Goal: Task Accomplishment & Management: Manage account settings

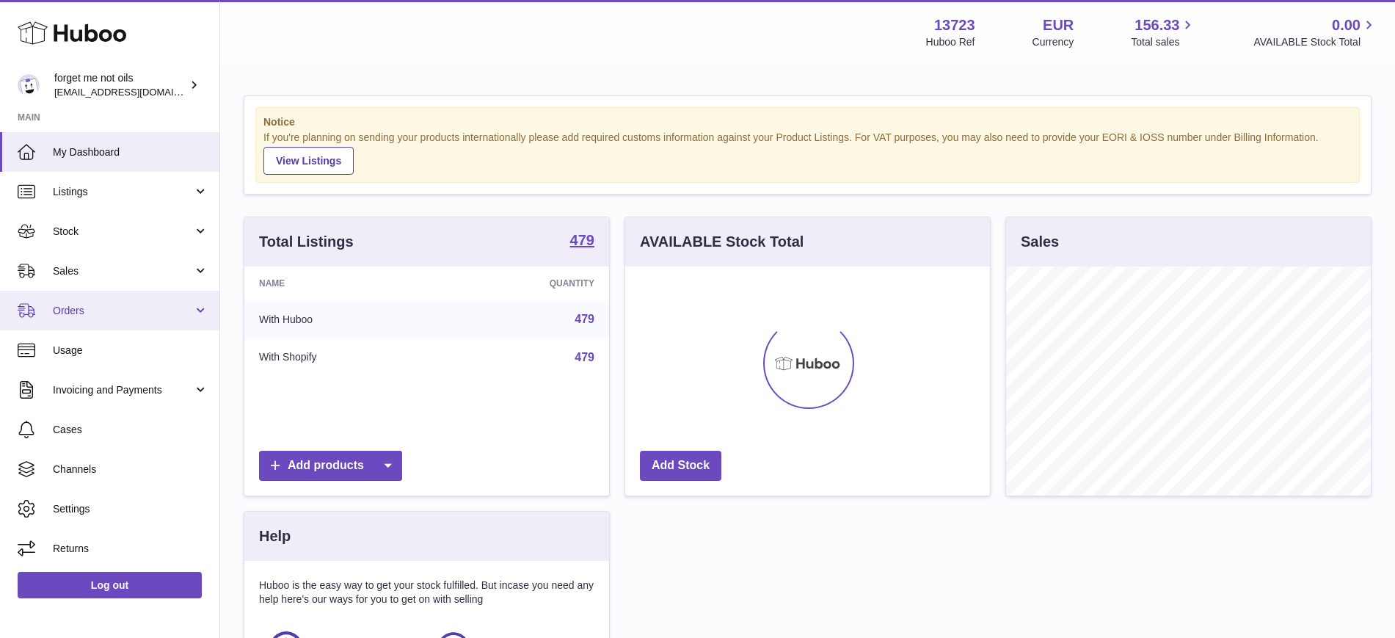
scroll to position [229, 365]
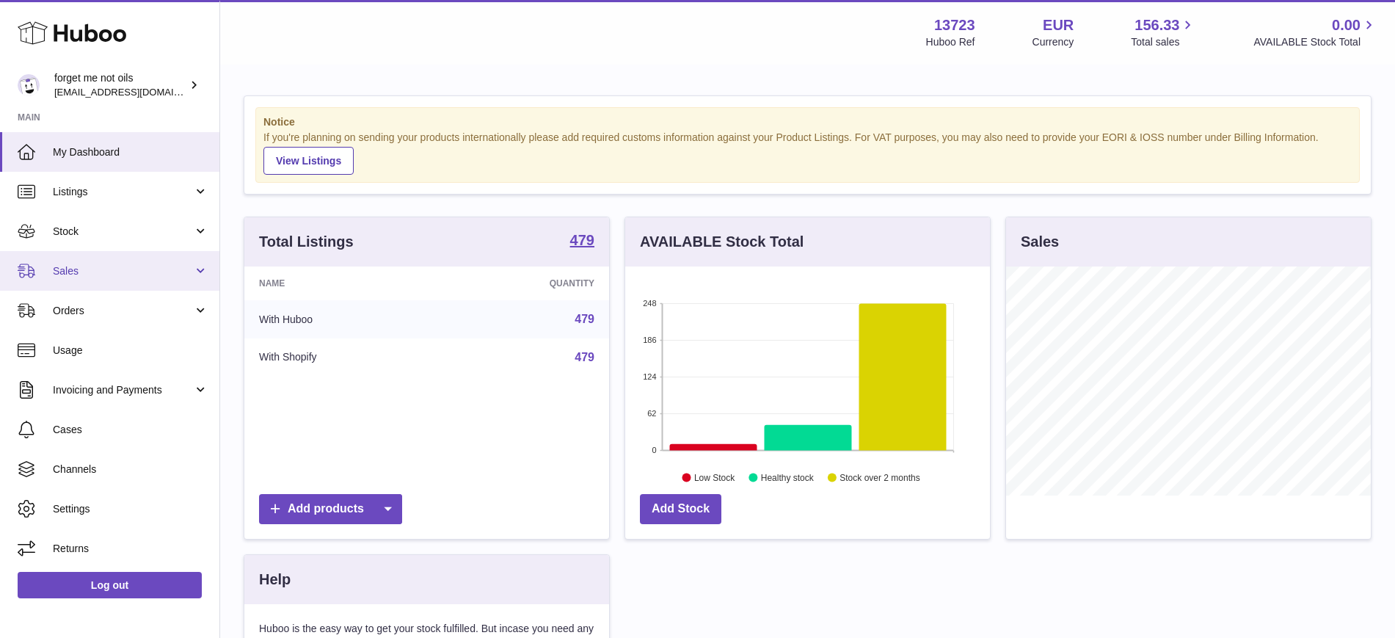
click at [161, 283] on link "Sales" at bounding box center [109, 271] width 219 height 40
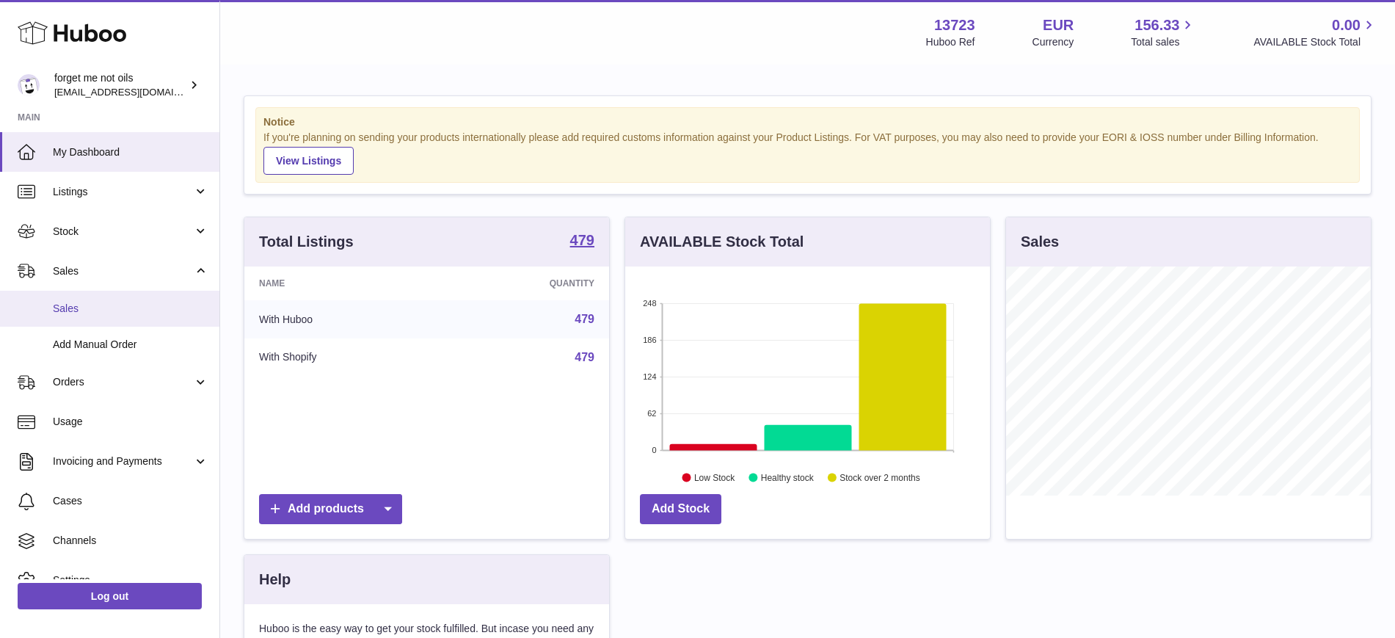
click at [120, 310] on span "Sales" at bounding box center [131, 309] width 156 height 14
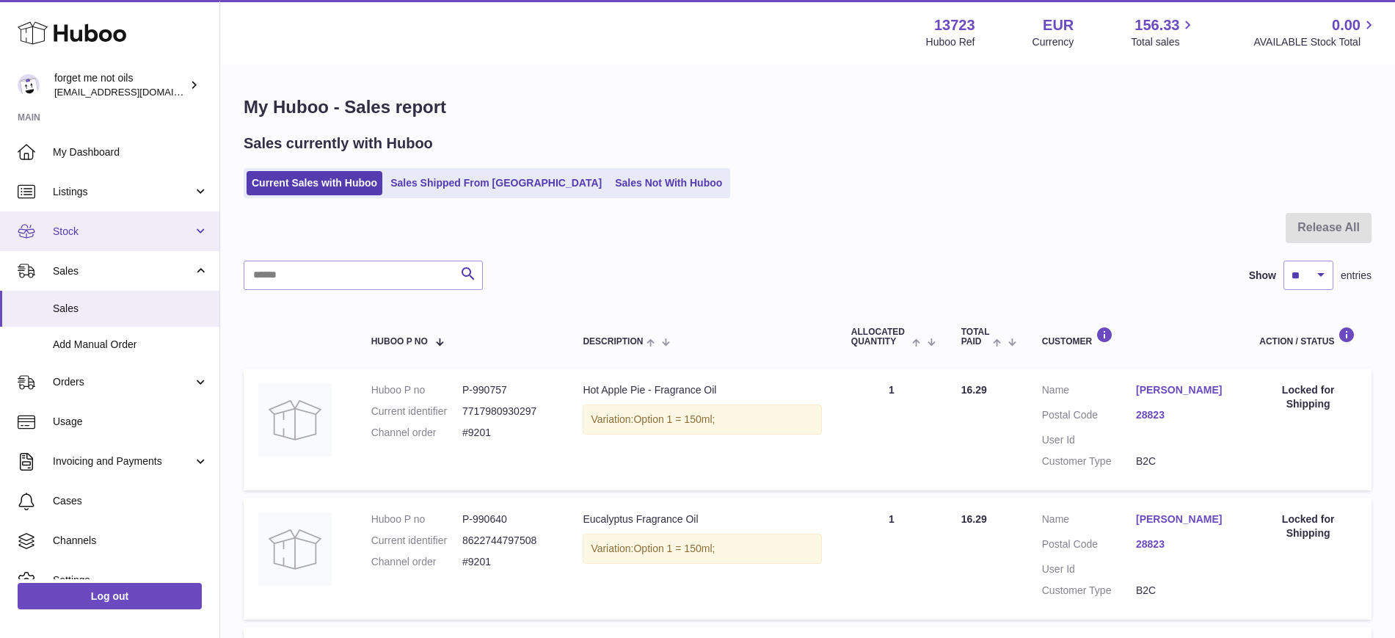
click at [106, 229] on span "Stock" at bounding box center [123, 232] width 140 height 14
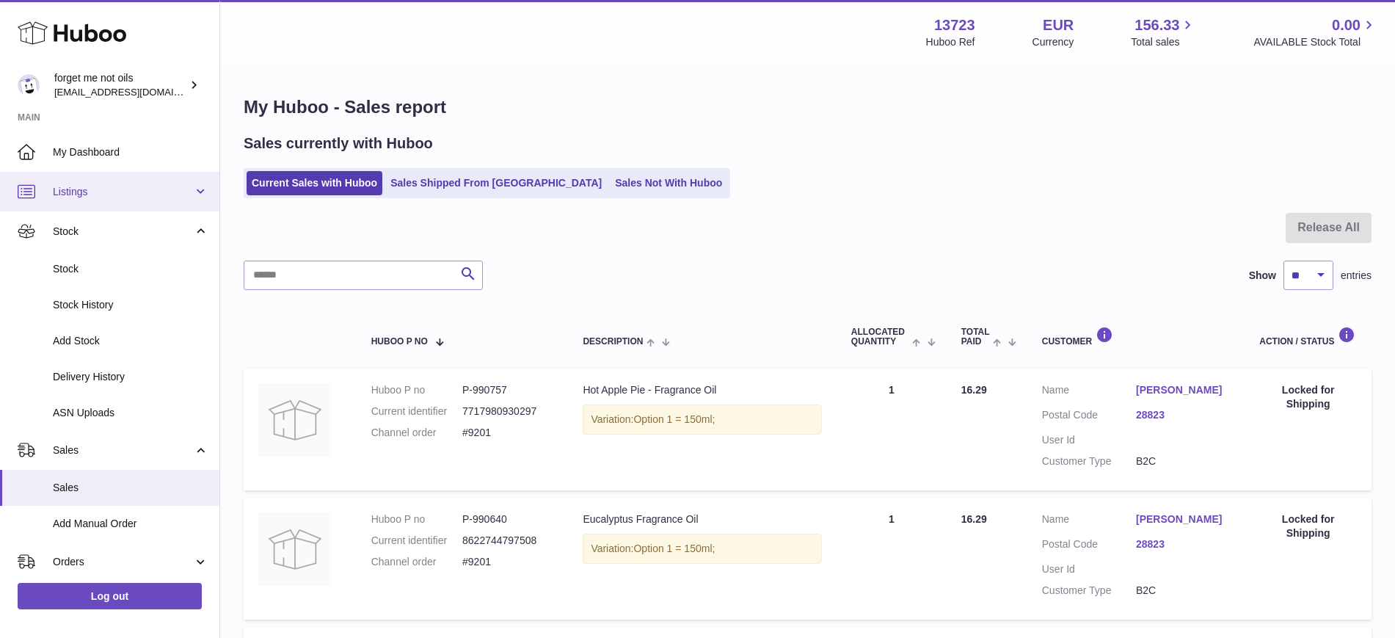
click at [110, 189] on span "Listings" at bounding box center [123, 192] width 140 height 14
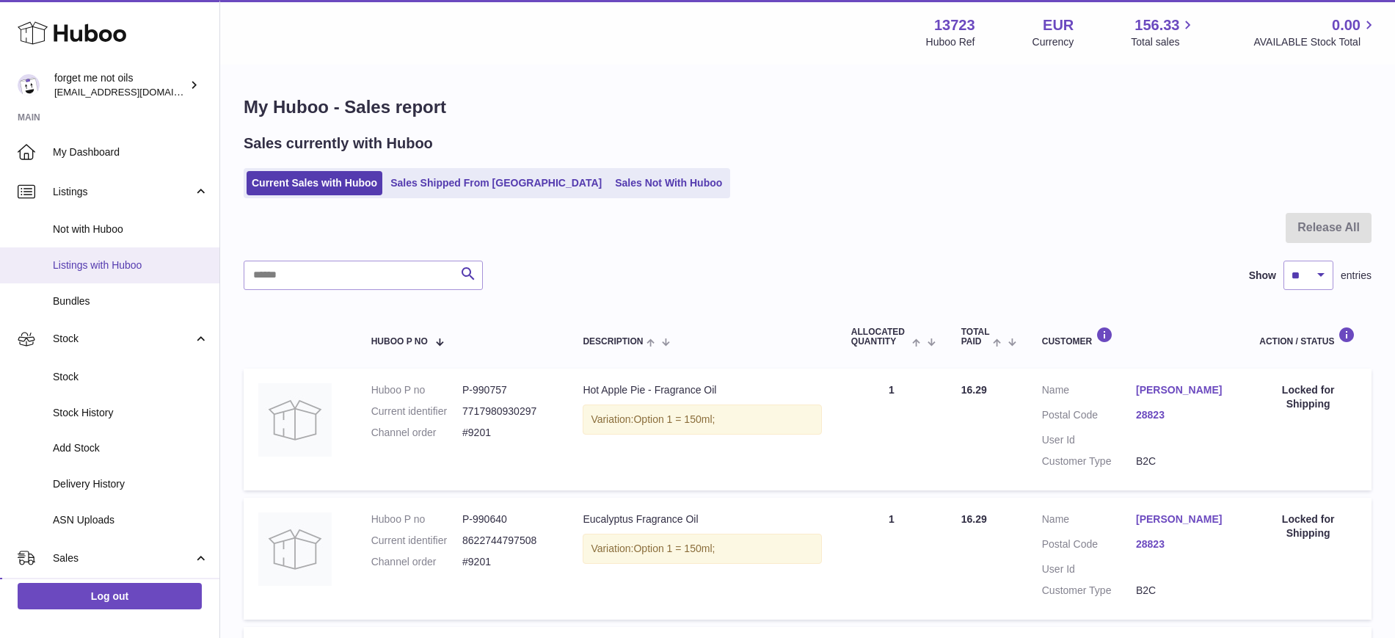
click at [108, 264] on span "Listings with Huboo" at bounding box center [131, 265] width 156 height 14
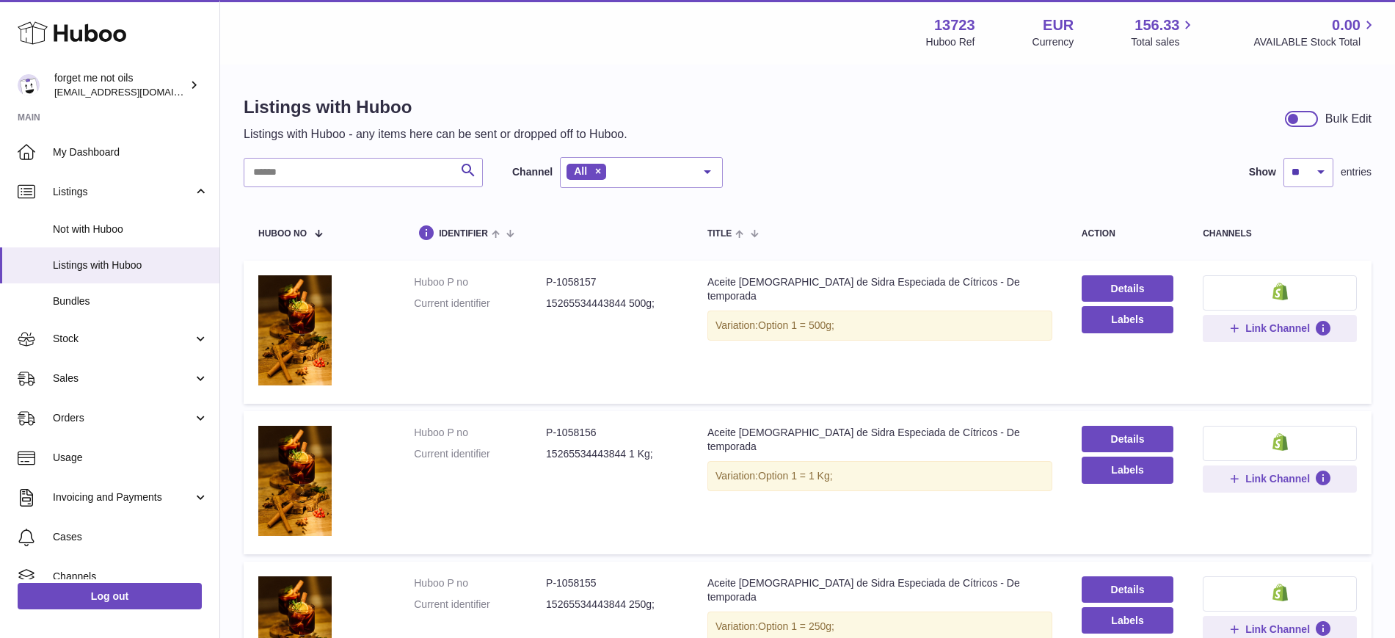
click at [369, 157] on div "Search Channel All All eBay Amazon Shopify Woocommerce Etsy No elements found. …" at bounding box center [483, 172] width 479 height 31
click at [371, 166] on input "text" at bounding box center [363, 172] width 239 height 29
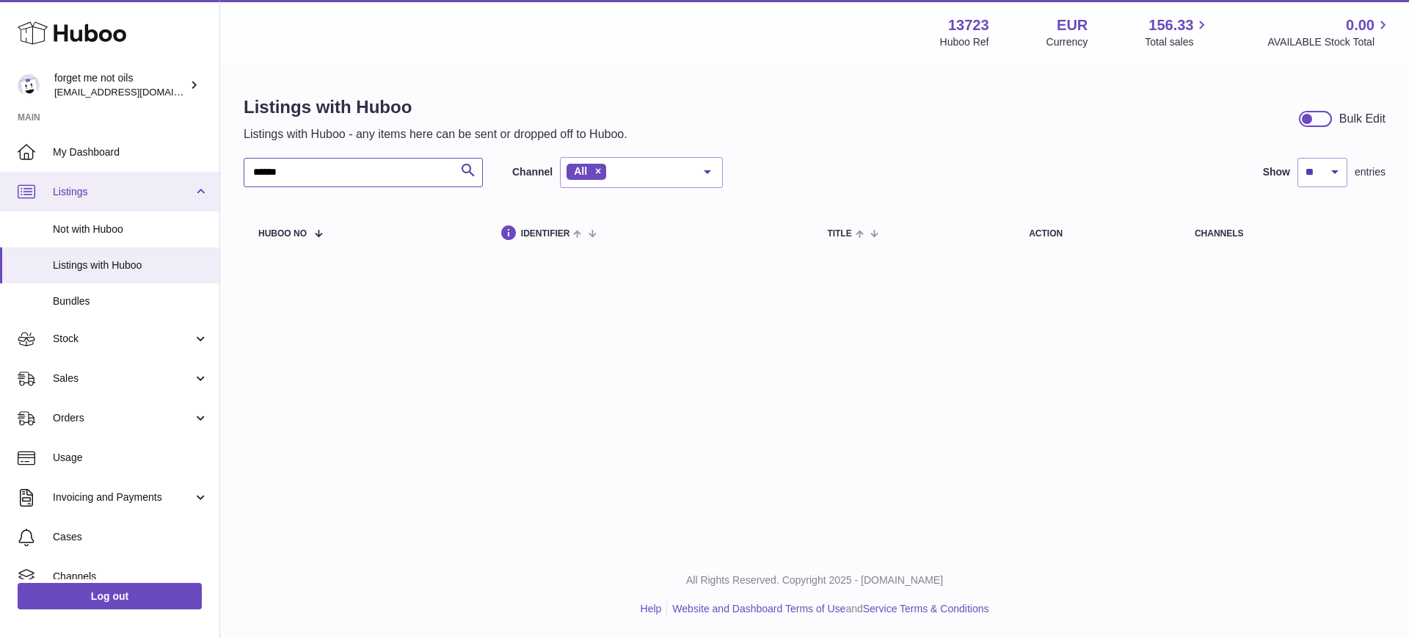
drag, startPoint x: 377, startPoint y: 159, endPoint x: 79, endPoint y: 183, distance: 298.9
click at [79, 183] on div "Huboo forget me not oils forgetmenothf@gmail.com Main My Dashboard Listings Not…" at bounding box center [704, 319] width 1409 height 638
type input "********"
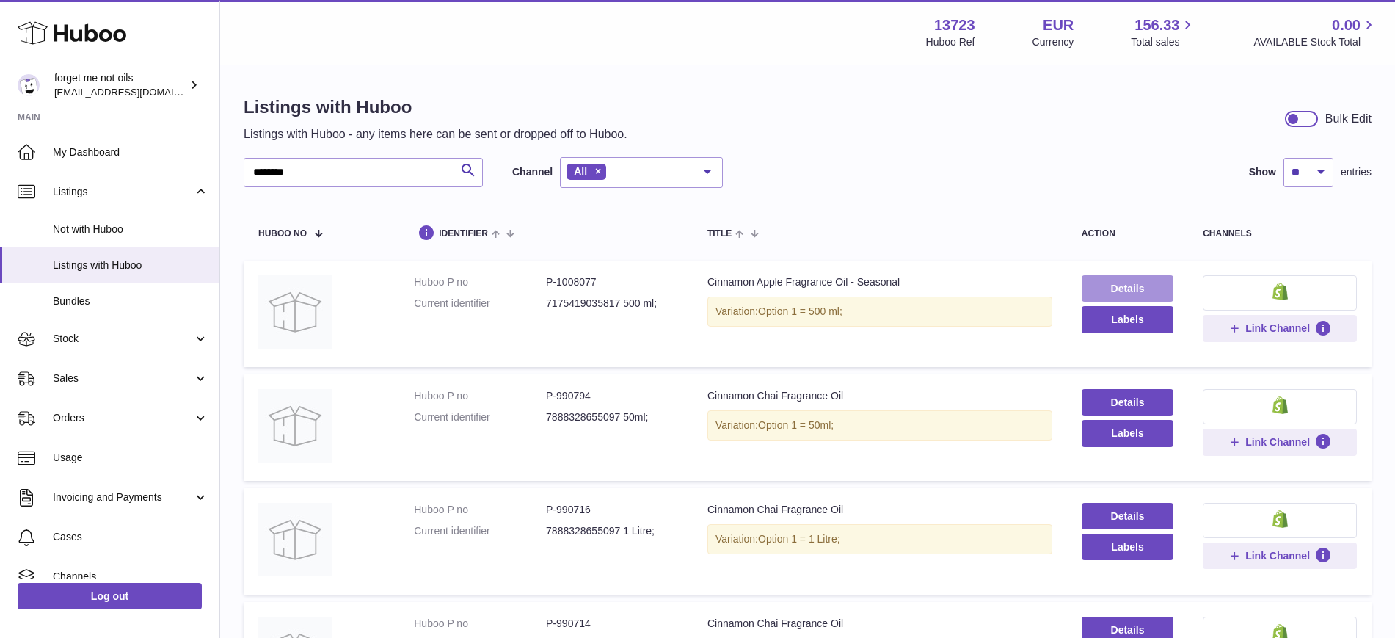
click at [1106, 282] on link "Details" at bounding box center [1128, 288] width 92 height 26
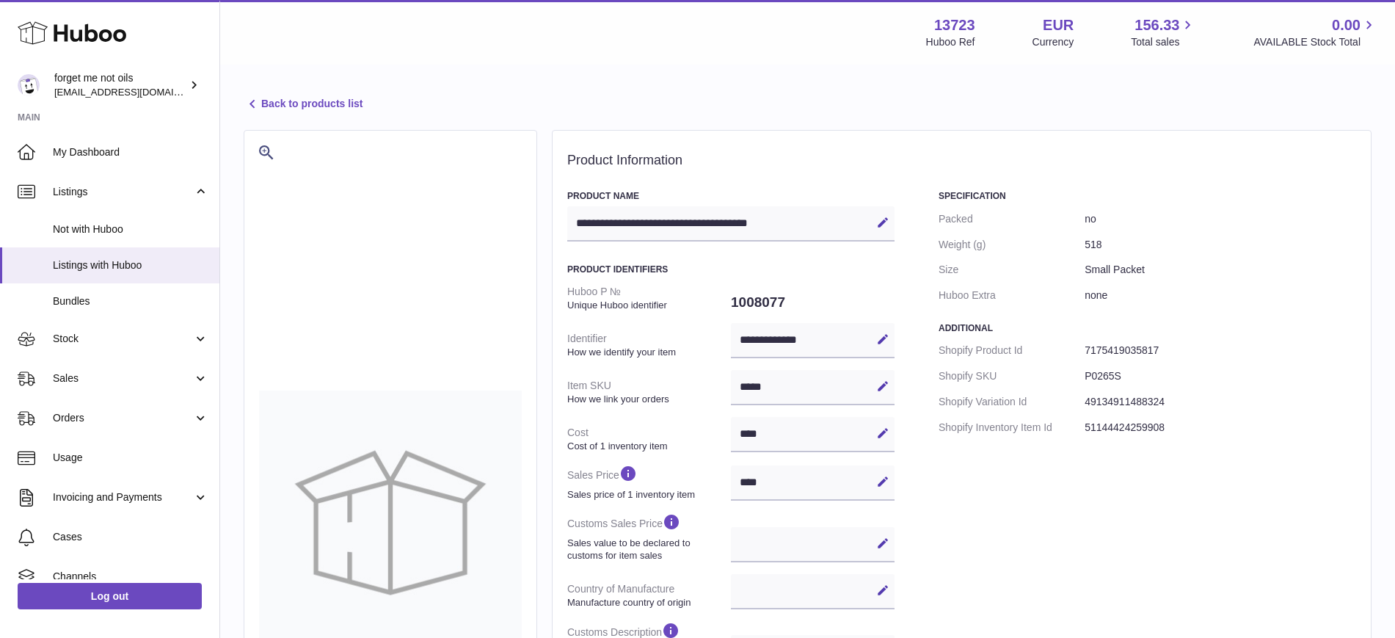
select select
select select "****"
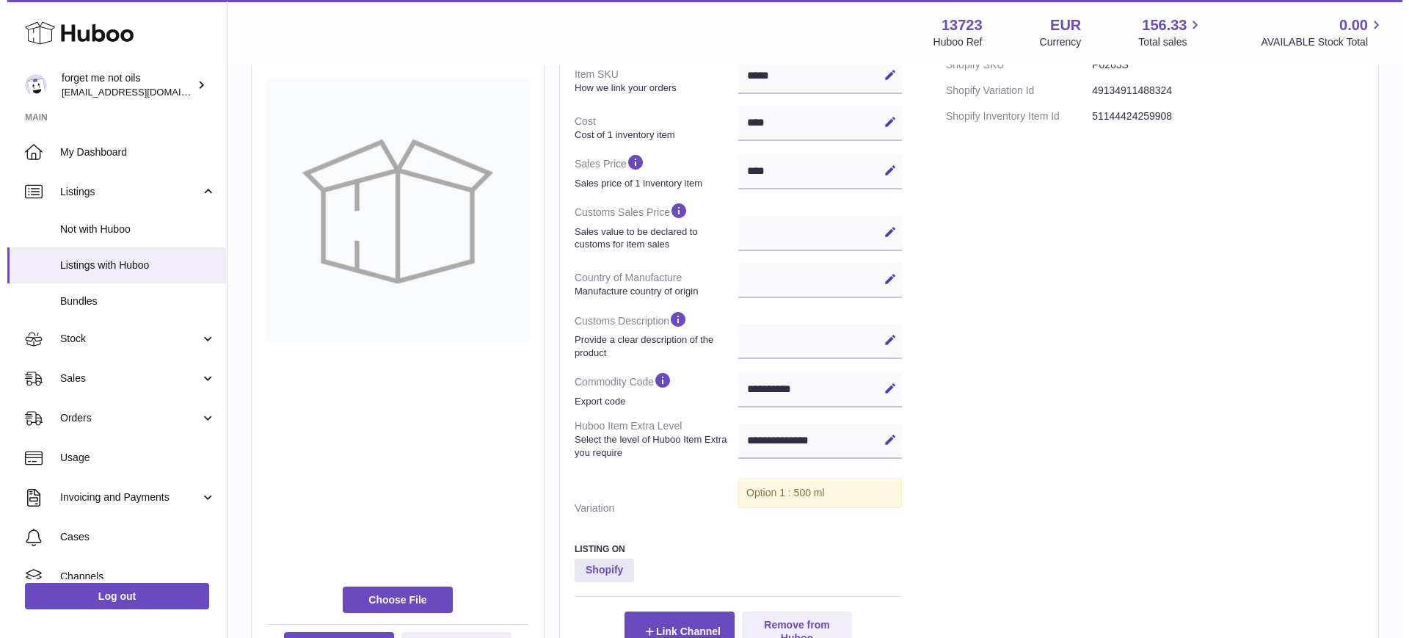
scroll to position [463, 0]
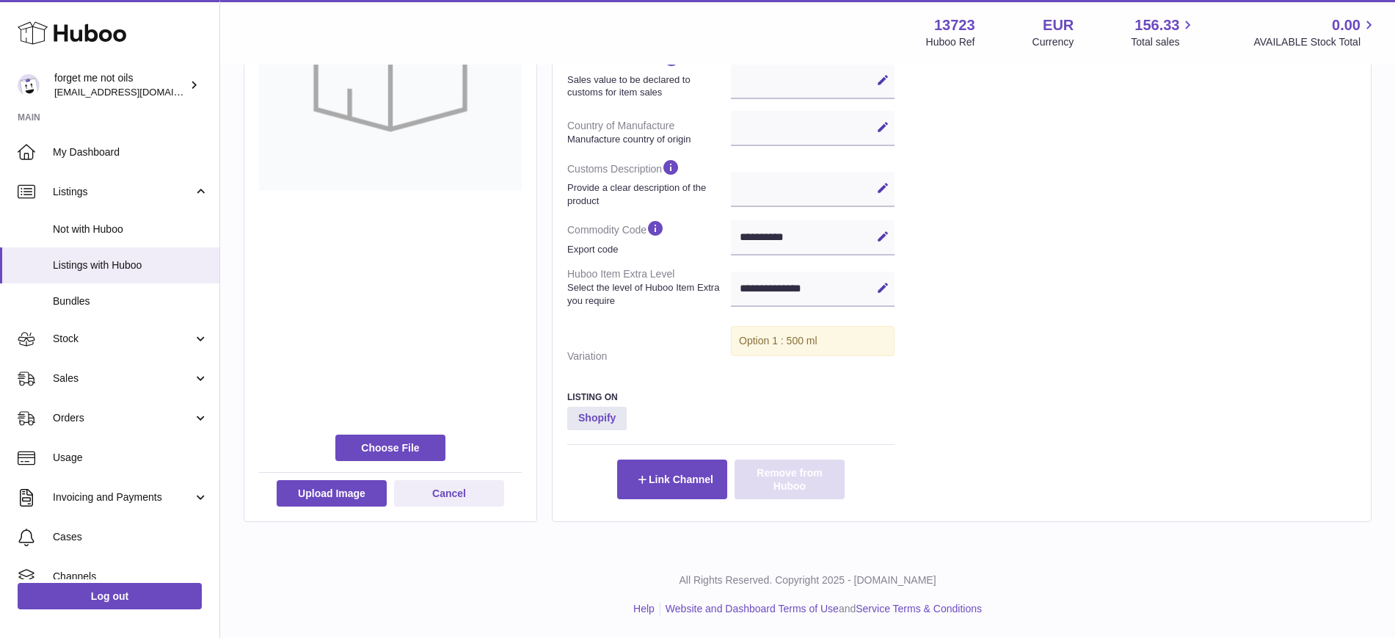
click at [818, 498] on button "Remove from Huboo" at bounding box center [790, 480] width 110 height 40
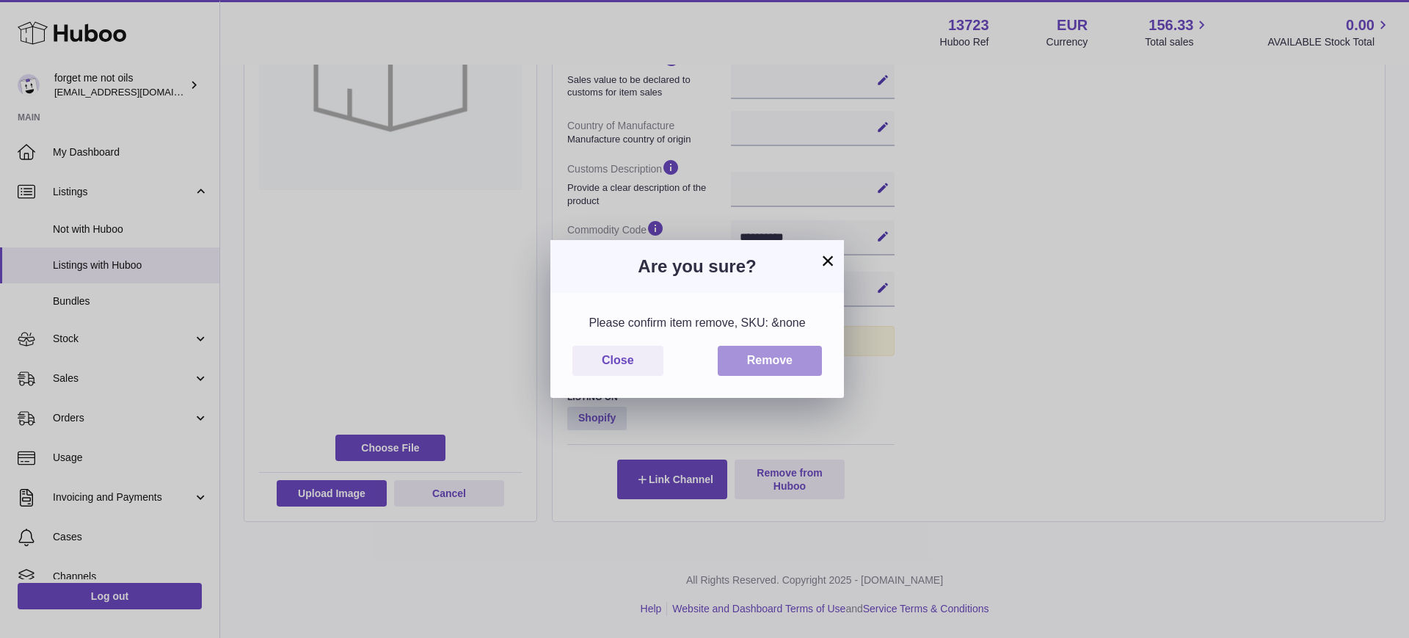
click at [769, 351] on button "Remove" at bounding box center [770, 361] width 104 height 30
